Goal: Task Accomplishment & Management: Complete application form

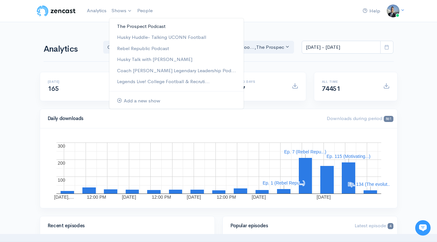
click at [126, 28] on link "The Prospect Podcast" at bounding box center [176, 26] width 134 height 11
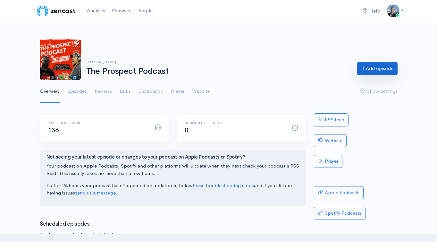
click at [372, 70] on link "Add episode" at bounding box center [377, 68] width 41 height 13
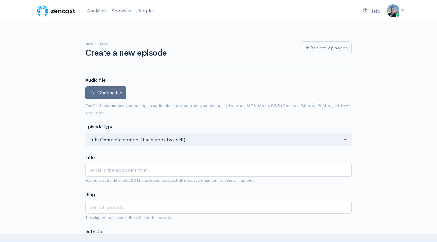
click at [112, 93] on span "Choose file" at bounding box center [109, 92] width 25 height 6
click at [0, 0] on input "Choose file" at bounding box center [0, 0] width 0 height 0
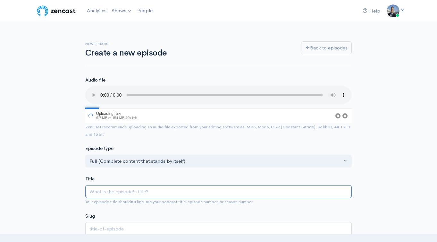
click at [264, 190] on input "Title" at bounding box center [218, 191] width 266 height 13
paste input "Prospect podcast talking with OC of Delbarton [PERSON_NAME]"
type input "Prospect podcast talking with OC of Delbarton [PERSON_NAME]"
type input "prospect-podcast-talking-with-oc-of-delbarton-luke-chiarolanzio"
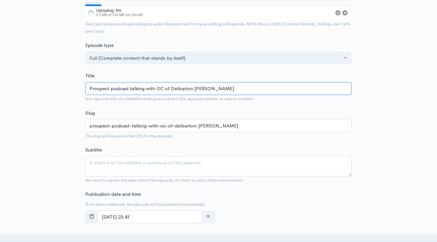
scroll to position [105, 0]
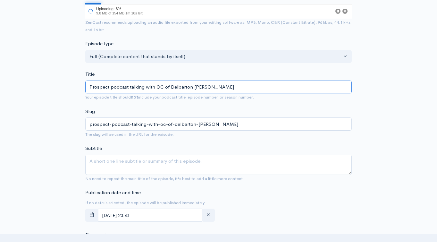
type input "Prospect podcast talking with OC of Delbarton [PERSON_NAME]"
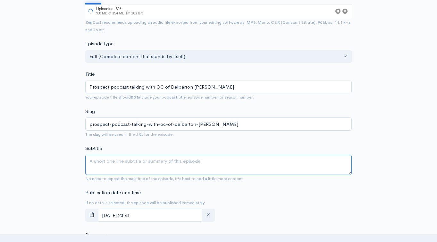
click at [231, 166] on textarea "Subtitle" at bounding box center [218, 165] width 266 height 20
paste textarea "Prospect podcast talking with OC of Delbarton [PERSON_NAME]"
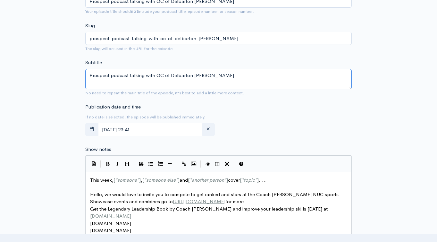
scroll to position [241, 0]
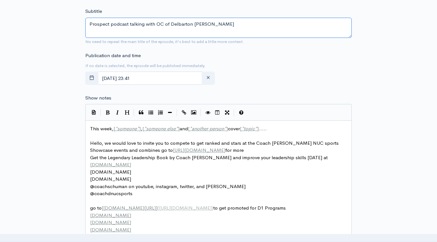
type textarea "Prospect podcast talking with OC of Delbarton [PERSON_NAME]"
click at [162, 129] on span "someone else" at bounding box center [160, 128] width 29 height 6
type textarea "This week, [*someone*], [*someone else*] and [*another person*] cover [*topic*]…"
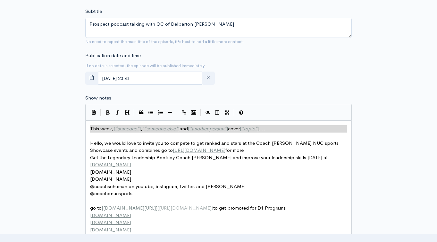
paste textarea
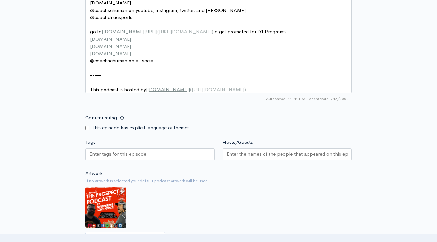
scroll to position [436, 0]
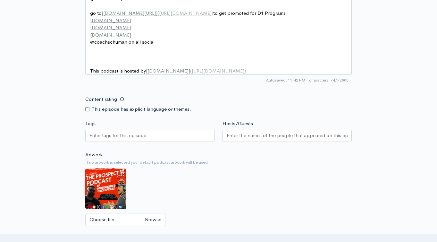
click at [176, 142] on div at bounding box center [150, 136] width 130 height 12
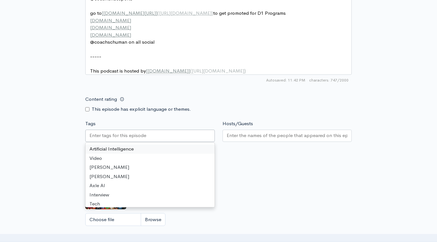
paste input "Prospect podcast talking with OC of Delbarton [PERSON_NAME]"
type input "Prospect podcast talking with OC of Delbarton [PERSON_NAME]"
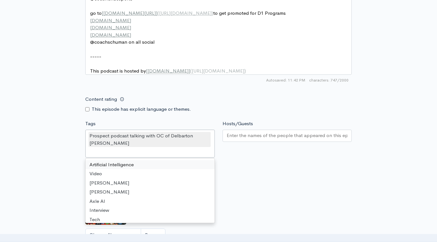
scroll to position [0, 0]
click at [258, 136] on div at bounding box center [288, 136] width 130 height 12
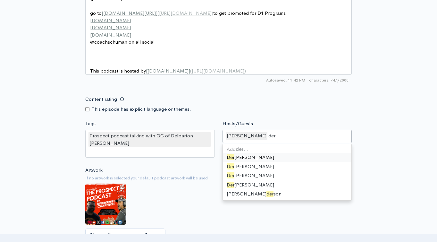
type input "dere"
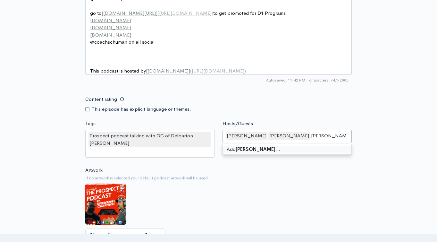
type input "[PERSON_NAME]"
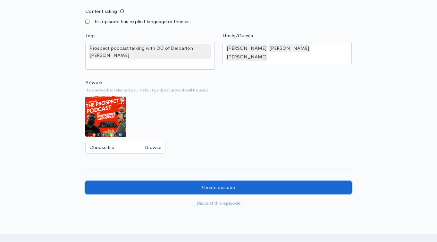
drag, startPoint x: 201, startPoint y: 194, endPoint x: 234, endPoint y: 180, distance: 36.0
click at [201, 194] on input "Create episode" at bounding box center [218, 187] width 266 height 13
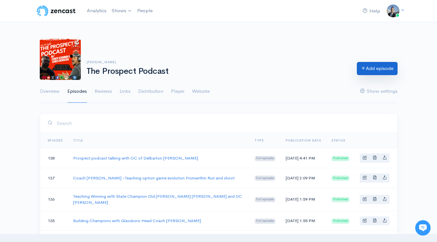
click at [369, 71] on link "Add episode" at bounding box center [377, 68] width 41 height 13
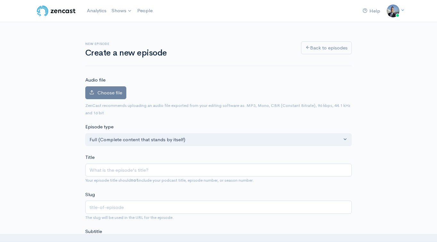
click at [124, 169] on input "Title" at bounding box center [218, 170] width 266 height 13
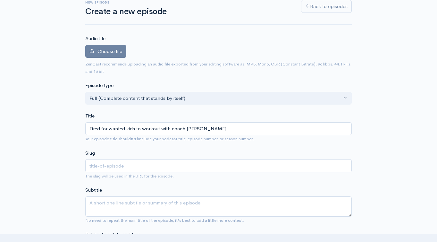
scroll to position [57, 0]
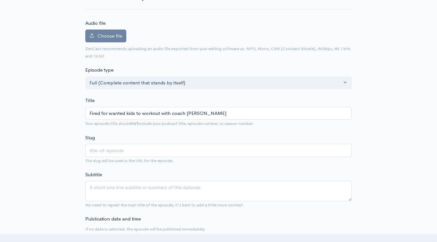
type input "Fired for wanted kids to workout with coach [PERSON_NAME]"
type input "fired-for-wanted-kids-to-workout-with-coach-james-cleary"
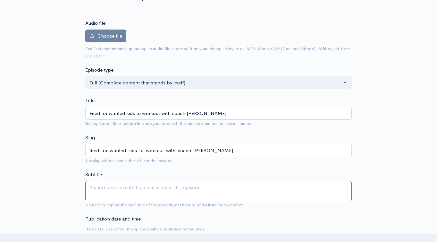
click at [121, 187] on textarea "Subtitle" at bounding box center [218, 191] width 266 height 20
paste textarea "Fired for wanted kids to workout with coach [PERSON_NAME]"
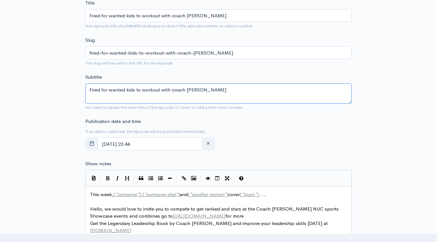
scroll to position [266, 0]
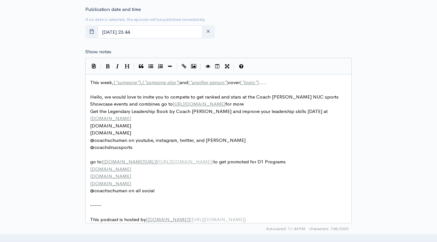
type textarea "Fired for wanted kids to workout with coach [PERSON_NAME]"
click at [105, 80] on span "This week, [ * someone * ] , [ * someone else * ] and [ * another person * ] co…" at bounding box center [178, 82] width 177 height 6
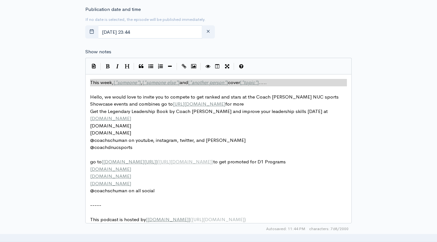
type textarea "​This week, [*someone*], [*someone else*] and [*another person*] cover [*topic*…"
paste textarea
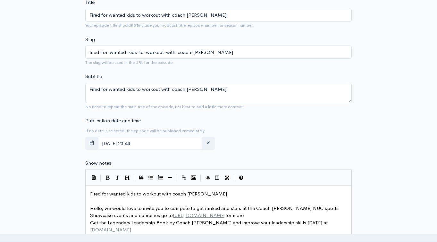
scroll to position [46, 0]
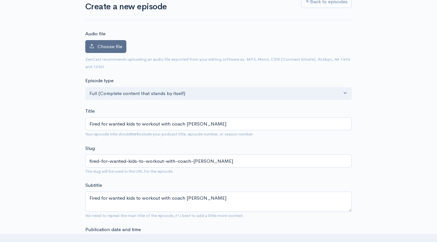
click at [105, 46] on span "Choose file" at bounding box center [109, 46] width 25 height 6
click at [0, 0] on input "Choose file" at bounding box center [0, 0] width 0 height 0
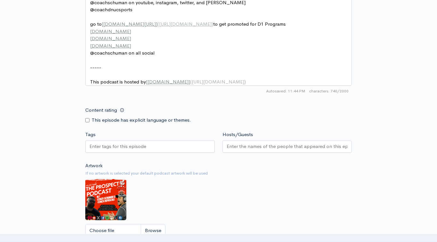
scroll to position [485, 0]
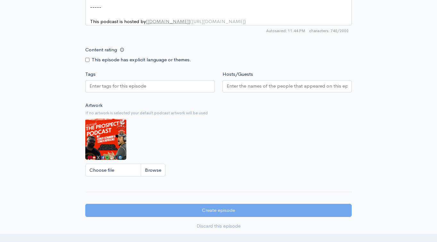
click at [172, 90] on div at bounding box center [150, 86] width 130 height 12
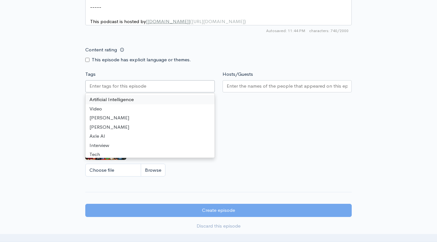
paste input "Fired for wanted kids to workout with coach [PERSON_NAME]"
type input "Fired for wanted kids to workout with coach [PERSON_NAME]"
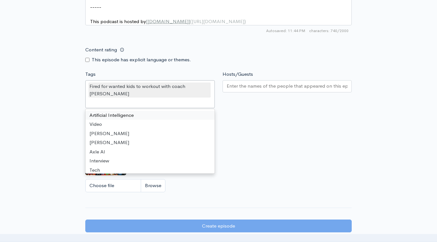
scroll to position [0, 0]
click at [273, 88] on div at bounding box center [288, 86] width 130 height 12
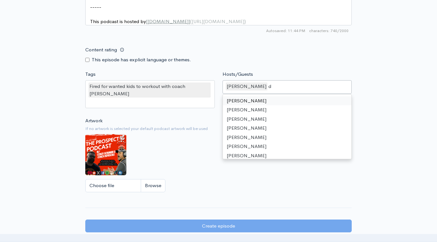
scroll to position [332, 0]
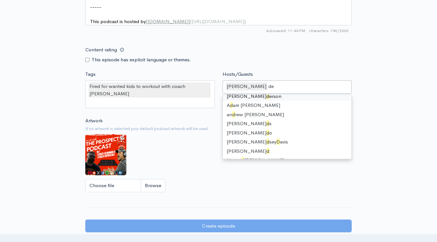
type input "der"
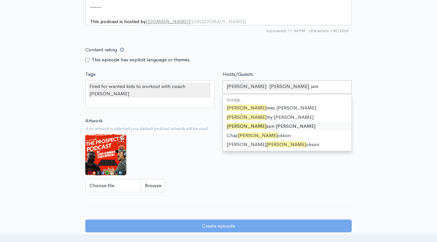
scroll to position [0, 0]
type input "j"
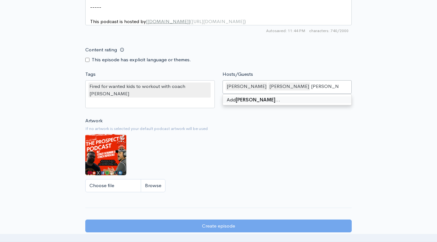
type input "[PERSON_NAME]"
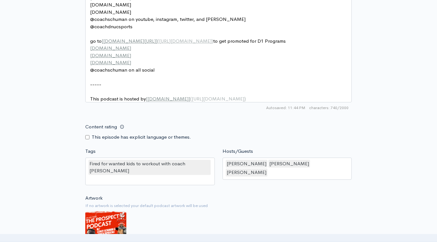
scroll to position [536, 0]
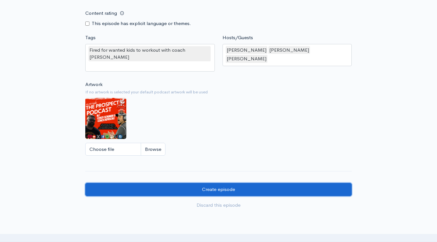
click at [293, 196] on input "Create episode" at bounding box center [218, 189] width 266 height 13
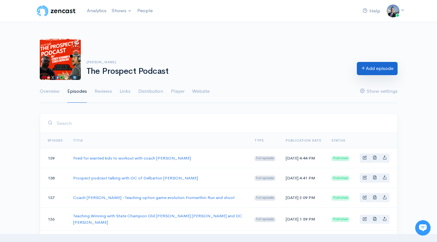
click at [377, 70] on link "Add episode" at bounding box center [377, 68] width 41 height 13
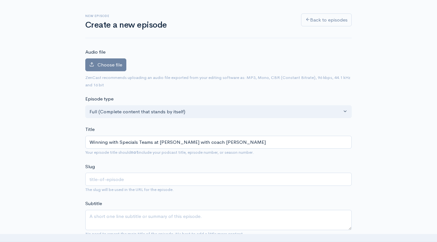
scroll to position [58, 0]
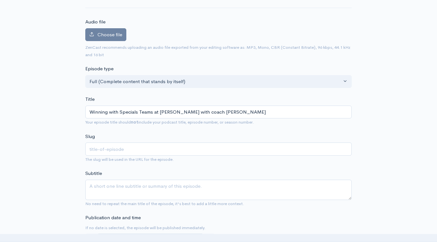
type input "Winning with Specials Teams at [PERSON_NAME] with coach [PERSON_NAME]"
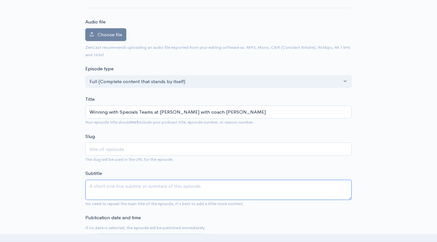
type input "winning-with-specials-teams-at-gannon-with-coach-jovon-johnson"
click at [122, 187] on textarea "Subtitle" at bounding box center [218, 190] width 266 height 20
paste textarea "Winning with Specials Teams at [PERSON_NAME] with coach [PERSON_NAME]"
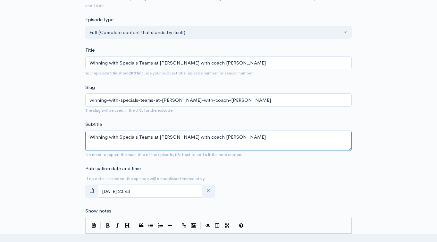
scroll to position [186, 0]
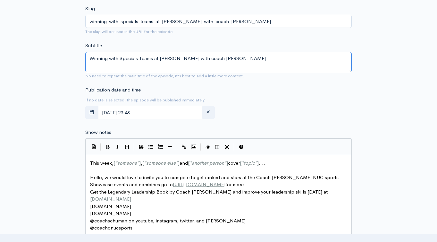
type textarea "Winning with Specials Teams at [PERSON_NAME] with coach [PERSON_NAME]"
click at [105, 163] on span "This week, [ * someone * ] , [ * someone else * ] and [ * another person * ] co…" at bounding box center [178, 163] width 177 height 6
type textarea "week"
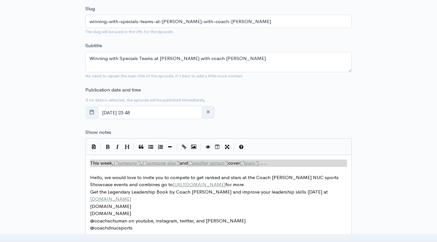
type textarea "​This week, [*someone*], [*someone else*] and [*another person*] cover [*topic*…"
paste textarea
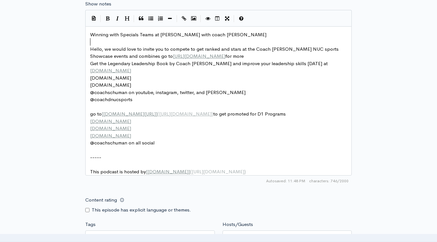
scroll to position [424, 0]
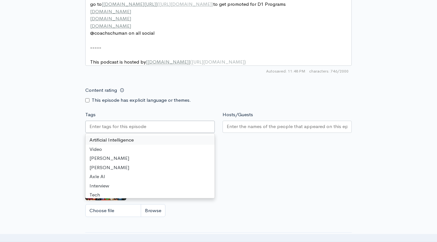
click at [136, 130] on input "Tags" at bounding box center [118, 126] width 58 height 7
paste input "Winning with Specials Teams at [PERSON_NAME] with coach [PERSON_NAME]"
type input "Winning with Specials Teams at [PERSON_NAME] with coach [PERSON_NAME]"
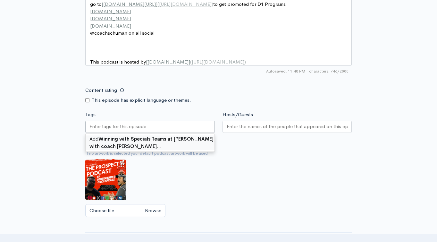
scroll to position [0, 0]
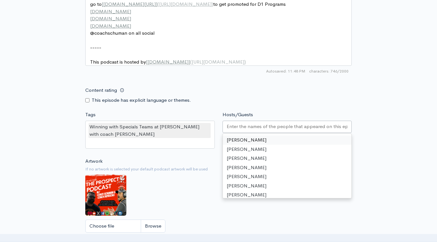
click at [244, 130] on input "Hosts/Guests" at bounding box center [287, 126] width 121 height 7
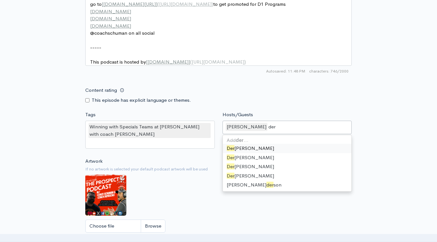
type input "dere"
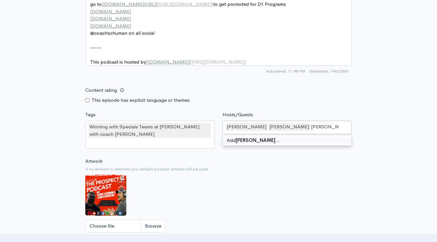
type input "Jovon Johnson"
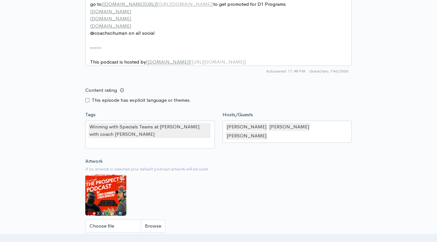
drag, startPoint x: 280, startPoint y: 87, endPoint x: 274, endPoint y: 89, distance: 5.7
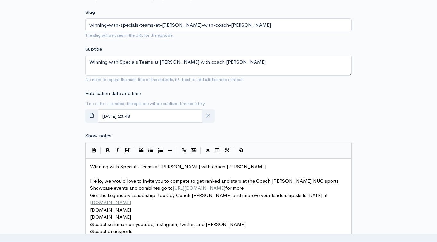
scroll to position [61, 0]
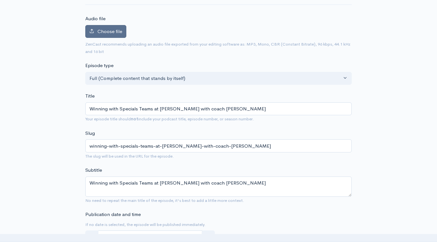
click at [106, 28] on span "Choose file" at bounding box center [109, 31] width 25 height 6
click at [0, 0] on input "Choose file" at bounding box center [0, 0] width 0 height 0
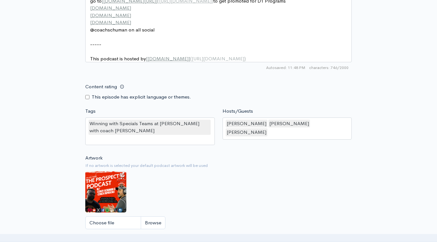
scroll to position [563, 0]
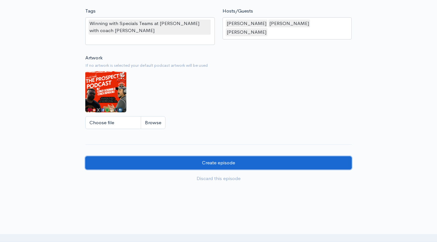
click at [256, 162] on input "Create episode" at bounding box center [218, 162] width 266 height 13
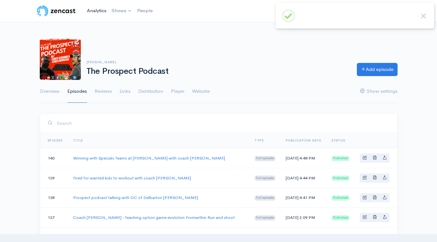
click at [92, 9] on link "Analytics" at bounding box center [96, 11] width 25 height 14
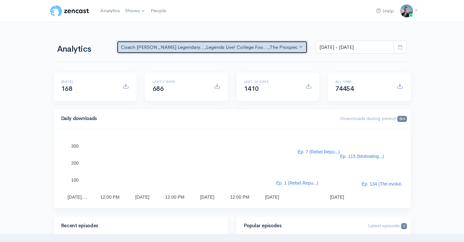
click at [238, 45] on div "Coach Schuman's Legendary... , Legends Live! College Foo... , The Prospect Podc…" at bounding box center [209, 47] width 177 height 7
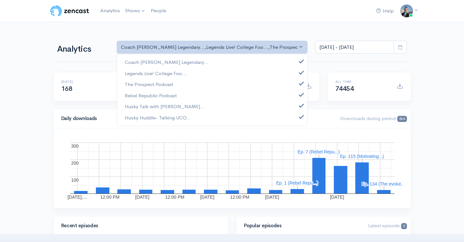
click at [252, 16] on div "Help Notifications View all Your profile Team settings Coach Schuman Sports and…" at bounding box center [232, 11] width 366 height 14
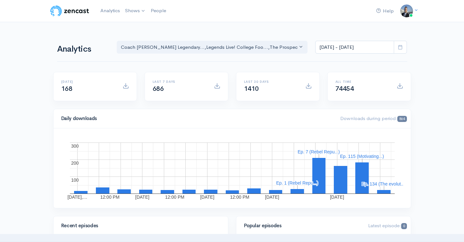
click at [379, 162] on rect "A chart." at bounding box center [232, 167] width 325 height 51
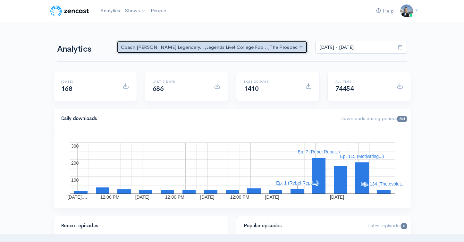
click at [193, 45] on div "Coach Schuman's Legendary... , Legends Live! College Foo... , The Prospect Podc…" at bounding box center [209, 47] width 177 height 7
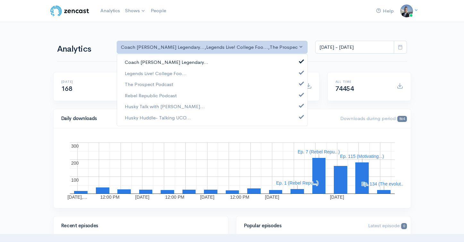
click at [193, 62] on link "Coach Schuman's Legendary..." at bounding box center [212, 62] width 190 height 11
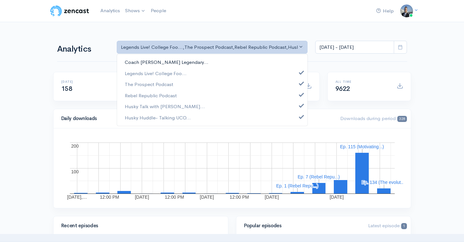
click at [193, 62] on link "Coach Schuman's Legendary..." at bounding box center [212, 62] width 190 height 11
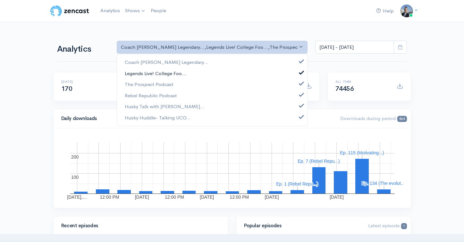
click at [187, 73] on link "Legends Live! College Foo..." at bounding box center [212, 73] width 190 height 11
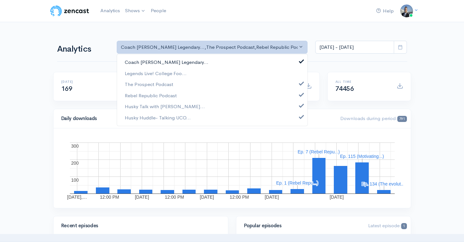
click at [199, 58] on link "Coach Schuman's Legendary..." at bounding box center [212, 62] width 190 height 11
select select "6266"
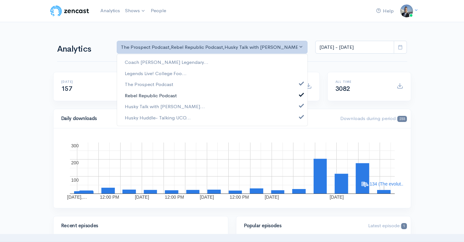
click at [182, 96] on link "Rebel Republic Podcast" at bounding box center [212, 95] width 190 height 11
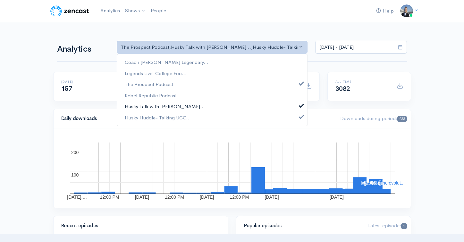
click at [178, 109] on span "Husky Talk with Steve Cul..." at bounding box center [165, 106] width 80 height 7
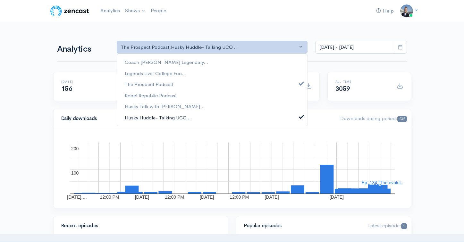
click at [177, 116] on span "Husky Huddle- Talking UCO..." at bounding box center [158, 117] width 66 height 7
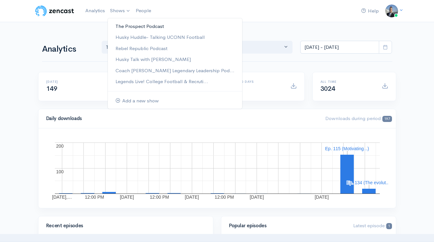
click at [143, 26] on link "The Prospect Podcast" at bounding box center [175, 26] width 134 height 11
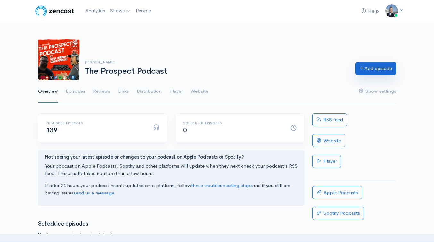
click at [372, 67] on link "Add episode" at bounding box center [375, 68] width 41 height 13
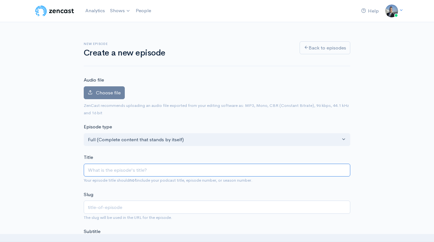
click at [145, 166] on input "Title" at bounding box center [217, 170] width 266 height 13
paste input "Discussing Parents that cross the line and poor support"
type input "Discussing Parents that cross the line and poor support"
type input "discussing-parents-that-cross-the-line-and-poor-support"
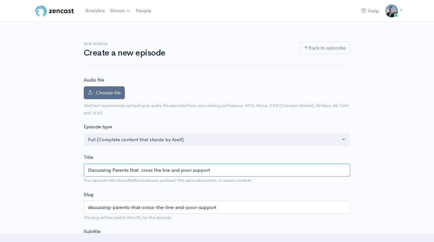
type input "Discussing Parents that cross the line and poor support"
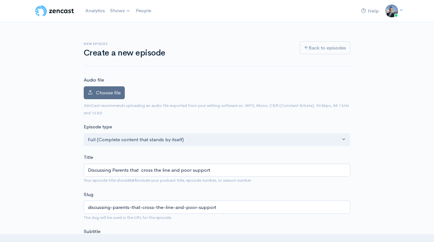
click at [115, 91] on span "Choose file" at bounding box center [108, 92] width 25 height 6
click at [0, 0] on input "Choose file" at bounding box center [0, 0] width 0 height 0
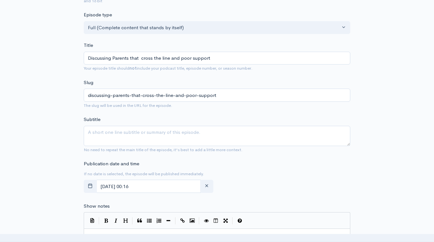
scroll to position [133, 0]
click at [200, 136] on textarea "Subtitle" at bounding box center [217, 136] width 266 height 20
paste textarea "Discussing Parents that cross the line and poor support"
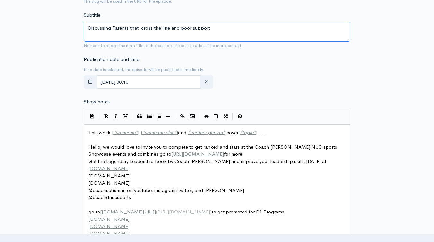
scroll to position [267, 0]
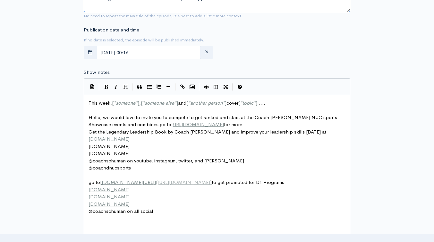
type textarea "Discussing Parents that cross the line and poor support"
click at [219, 101] on span "another person" at bounding box center [206, 103] width 32 height 6
type textarea "This week, [*someone*], [*someone else*] and [*another person*] cover [*topic*]…"
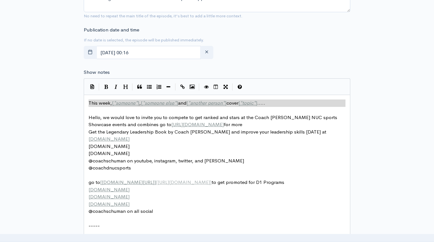
paste textarea
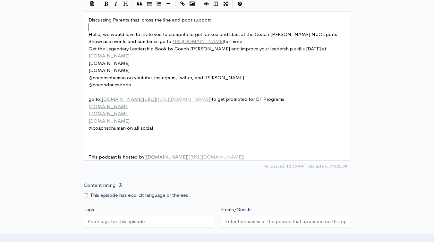
scroll to position [395, 0]
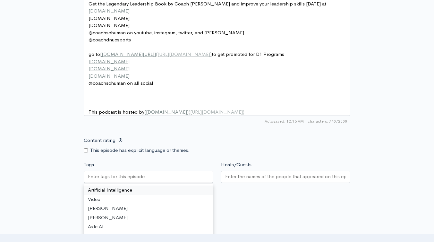
click at [181, 182] on div at bounding box center [149, 177] width 130 height 12
paste input "Discussing Parents that cross the line and poor support"
type input "Discussing Parents that cross the line and poor support"
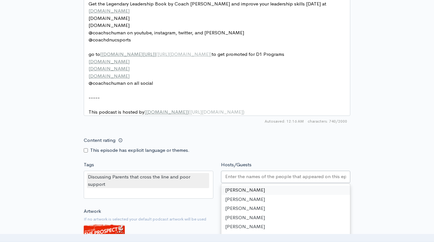
click at [237, 175] on div at bounding box center [286, 177] width 130 height 12
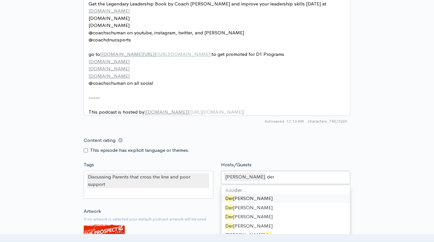
type input "dere"
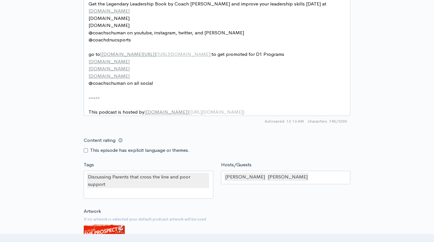
click at [316, 181] on div "David Schuman Derek Depascale" at bounding box center [286, 177] width 130 height 13
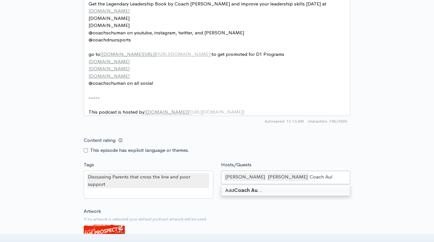
type input "Coach Ault"
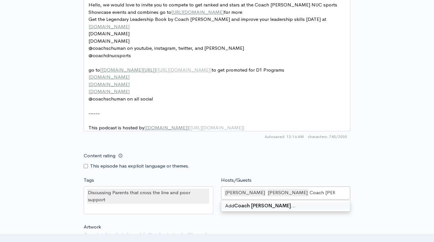
scroll to position [409, 0]
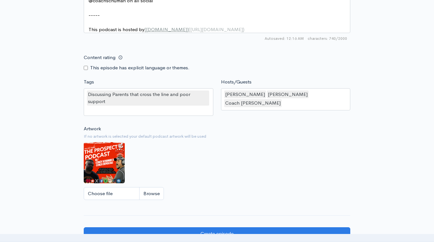
scroll to position [595, 0]
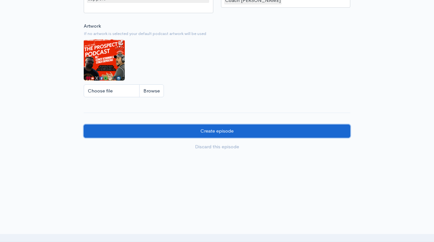
click at [244, 131] on input "Create episode" at bounding box center [217, 130] width 266 height 13
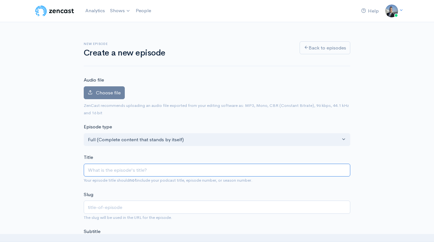
click at [148, 169] on input "Title" at bounding box center [217, 170] width 266 height 13
paste input "College Football Coaching and Portal Changes w [PERSON_NAME]"
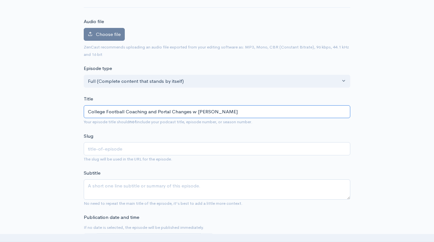
type input "College Football Coaching and Portal Changes w [PERSON_NAME]"
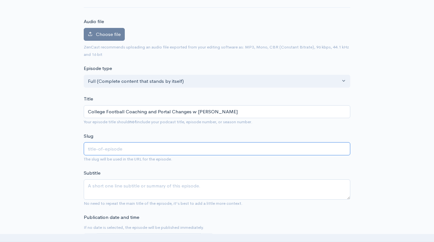
type input "college-football-coaching-and-portal-changes-w-zach-barnett"
click at [100, 147] on input "college-football-coaching-and-portal-changes-w-zach-barnett" at bounding box center [217, 148] width 266 height 13
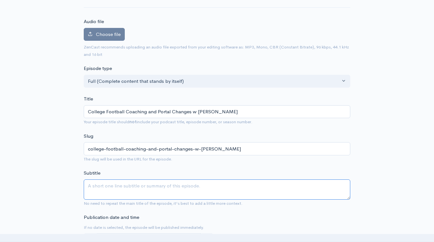
click at [116, 189] on textarea "Subtitle" at bounding box center [217, 189] width 266 height 20
paste textarea "College Football Coaching and Portal Changes w [PERSON_NAME]"
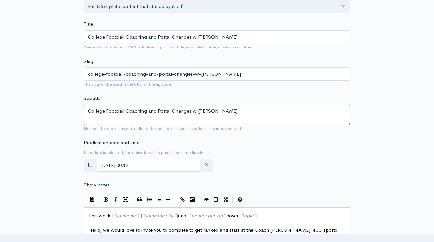
scroll to position [177, 0]
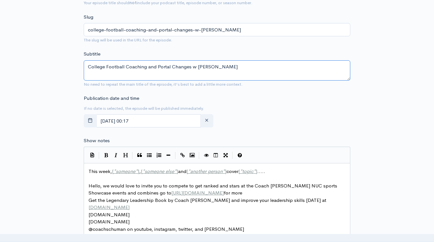
type textarea "College Football Coaching and Portal Changes w [PERSON_NAME]"
click at [95, 170] on span "This week, [ * someone * ] , [ * someone else * ] and [ * another person * ] co…" at bounding box center [176, 171] width 177 height 6
type textarea "This"
click at [95, 170] on span "This week, [ * someone * ] , [ * someone else * ] and [ * another person * ] co…" at bounding box center [176, 171] width 177 height 6
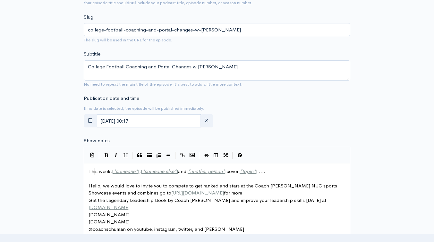
type textarea "This"
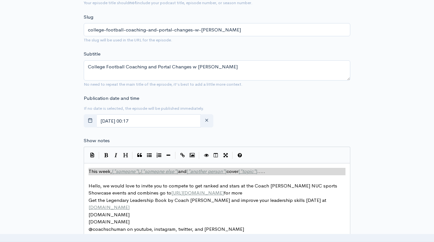
type textarea "​This week, [*someone*], [*someone else*] and [*another person*] cover [*topic*…"
paste textarea
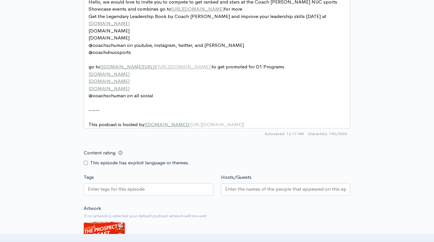
scroll to position [370, 0]
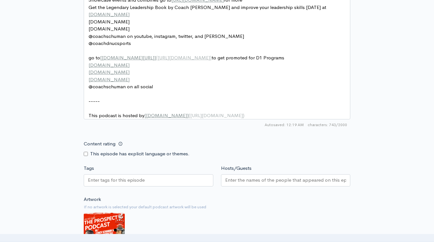
click at [174, 185] on div at bounding box center [149, 180] width 130 height 12
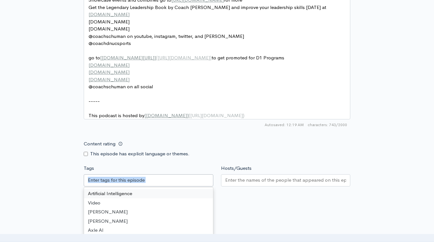
click at [148, 184] on div at bounding box center [149, 180] width 130 height 12
click at [180, 186] on div at bounding box center [149, 180] width 130 height 12
click at [208, 157] on div "This episode has explicit language or themes." at bounding box center [149, 153] width 130 height 7
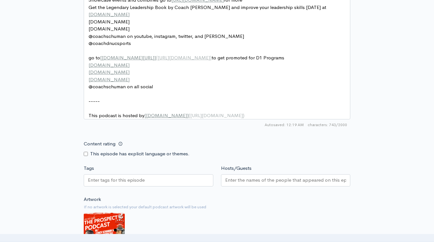
drag, startPoint x: 155, startPoint y: 193, endPoint x: 162, endPoint y: 184, distance: 11.6
click at [156, 189] on div "Artificial Intelligence Video Sam Bogoch David Schuman Axle AI Interview Tech S…" at bounding box center [149, 181] width 130 height 14
click at [162, 184] on div at bounding box center [149, 180] width 130 height 12
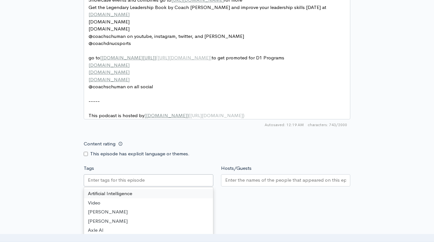
paste input "College Football Coaching and Portal Changes w [PERSON_NAME]"
type input "College Football Coaching and Portal Changes w [PERSON_NAME]"
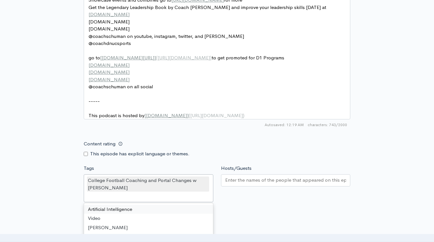
scroll to position [0, 0]
click at [251, 184] on input "Hosts/Guests" at bounding box center [285, 179] width 121 height 7
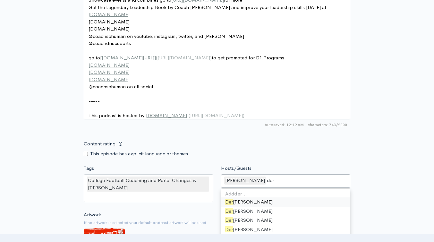
type input "dere"
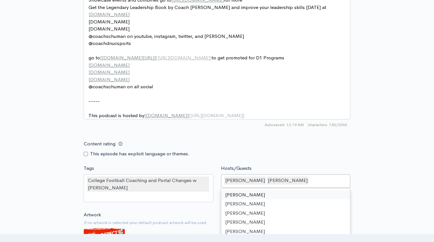
click at [321, 187] on div "David Schuman Derek Depascale" at bounding box center [286, 180] width 130 height 13
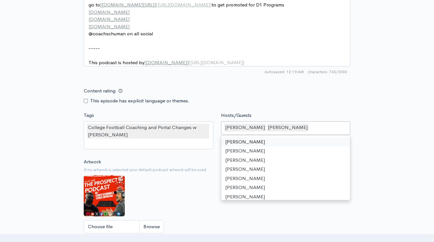
click at [315, 135] on div "David Schuman Derek Depascale" at bounding box center [286, 127] width 130 height 13
type input "j"
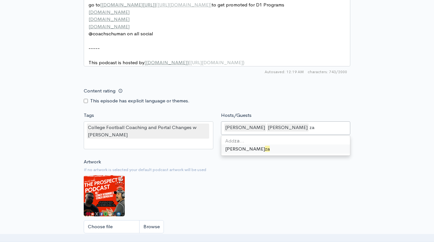
scroll to position [0, 0]
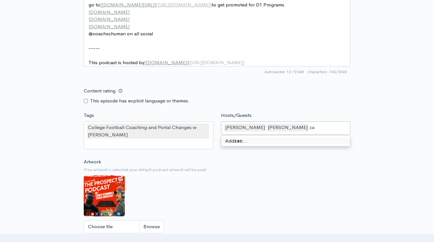
type input "z"
type input "Zach Barnett"
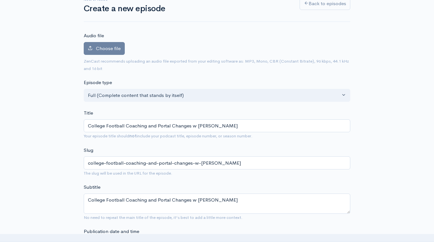
scroll to position [59, 0]
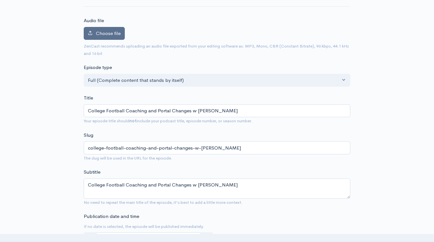
click at [109, 31] on span "Choose file" at bounding box center [108, 33] width 25 height 6
click at [0, 0] on input "Choose file" at bounding box center [0, 0] width 0 height 0
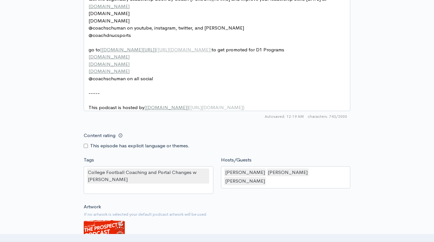
scroll to position [595, 0]
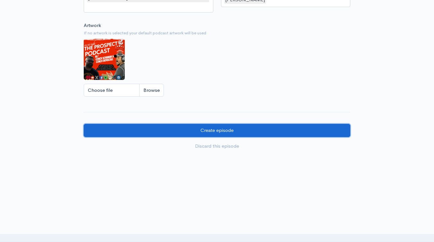
click at [232, 134] on input "Create episode" at bounding box center [217, 130] width 266 height 13
